Goal: Find specific page/section: Find specific page/section

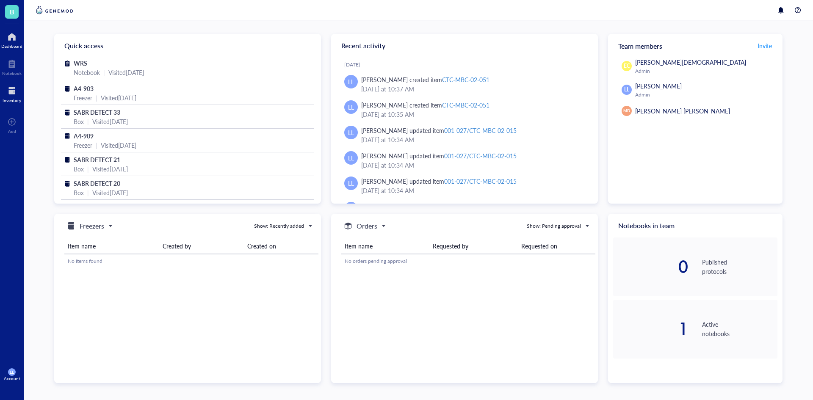
click at [17, 98] on div "Inventory" at bounding box center [12, 100] width 19 height 5
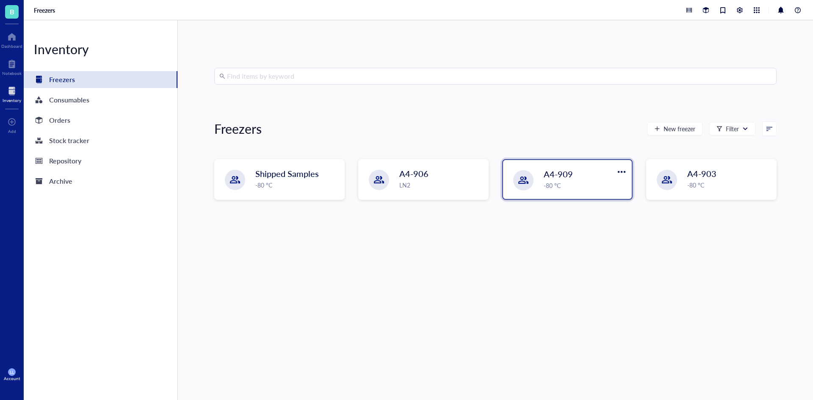
click at [595, 185] on div "-80 °C" at bounding box center [585, 185] width 83 height 9
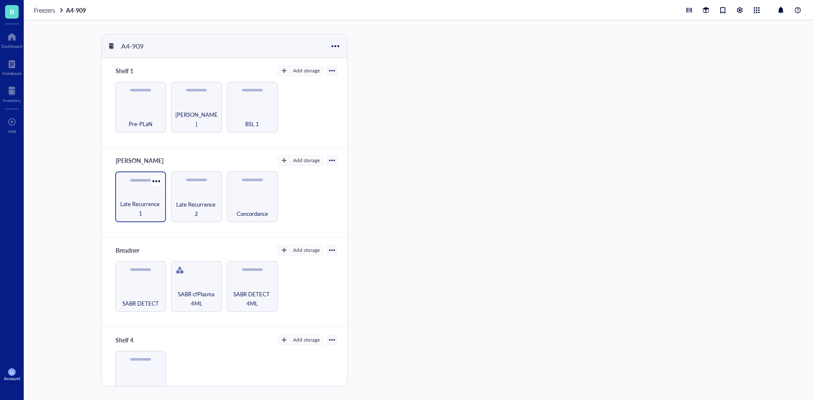
click at [140, 193] on div "Late Recurrence 1" at bounding box center [140, 196] width 51 height 51
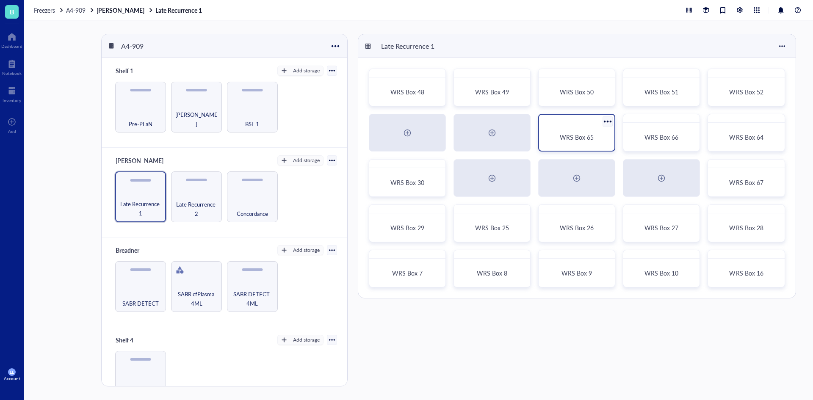
click at [593, 136] on span "WRS Box 65" at bounding box center [577, 137] width 34 height 8
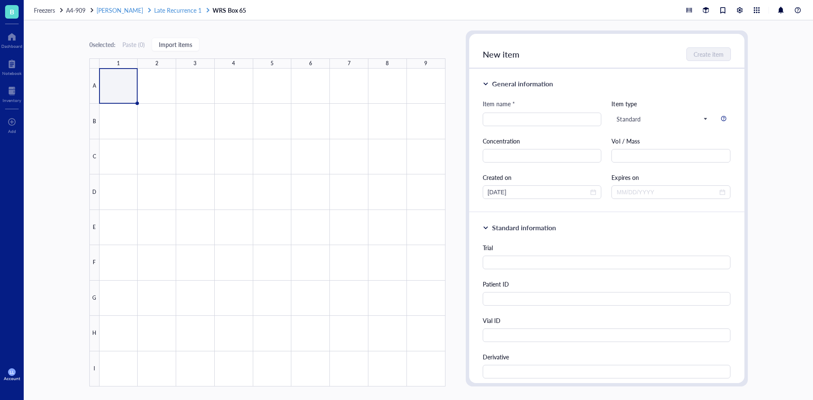
click at [170, 13] on span "Late Recurrence 1" at bounding box center [177, 10] width 47 height 8
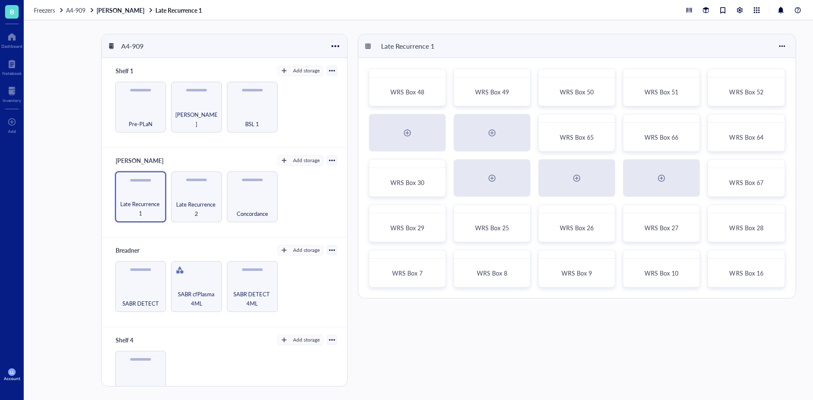
click at [610, 368] on div "Late Recurrence 1 WRS Box 48 WRS Box 49 WRS Box 50 WRS Box 51 WRS Box 52 WRS Bo…" at bounding box center [579, 210] width 442 height 353
click at [204, 202] on span "Late Recurrence 2" at bounding box center [196, 208] width 42 height 19
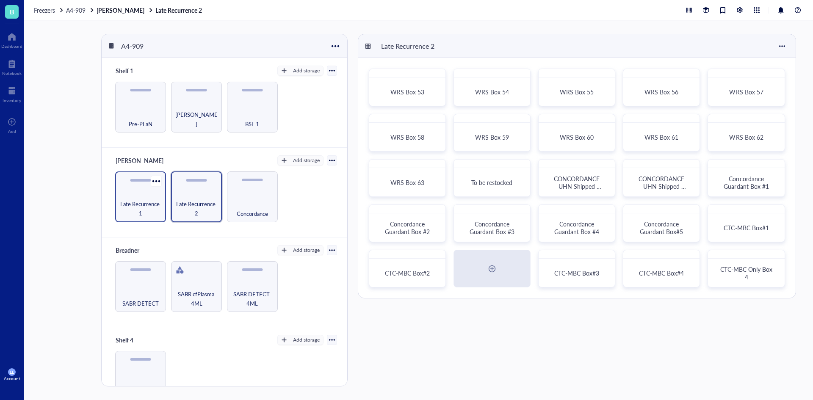
click at [147, 189] on div "Late Recurrence 1" at bounding box center [140, 196] width 51 height 51
